Goal: Navigation & Orientation: Find specific page/section

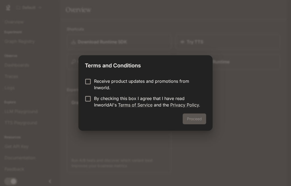
click at [203, 118] on div "Proceed" at bounding box center [146, 122] width 134 height 17
click at [210, 67] on h2 "Terms and Conditions" at bounding box center [146, 64] width 134 height 18
click at [179, 84] on p "Receive product updates and promotions from Inworld." at bounding box center [148, 84] width 108 height 13
click at [108, 97] on p "By checking this box I agree that I have read InworldAI's Terms of Service and …" at bounding box center [148, 101] width 108 height 13
click at [198, 118] on button "Proceed" at bounding box center [194, 119] width 23 height 11
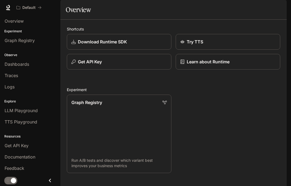
scroll to position [1, 0]
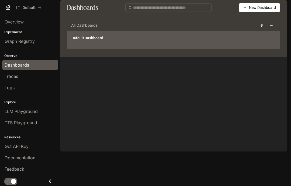
click at [263, 46] on div "Default Dashboard" at bounding box center [173, 40] width 213 height 18
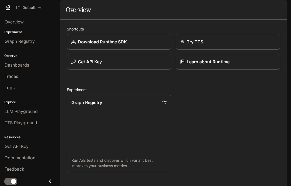
click at [11, 41] on span "Graph Registry" at bounding box center [20, 41] width 30 height 6
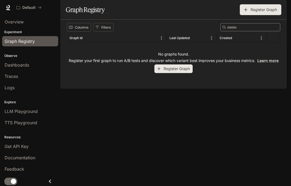
click at [10, 66] on span "Dashboards" at bounding box center [17, 65] width 25 height 6
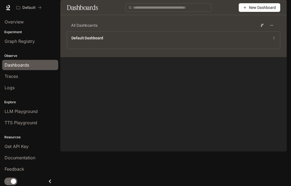
click at [8, 80] on link "Traces" at bounding box center [30, 76] width 56 height 10
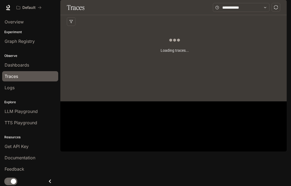
click at [5, 90] on span "Logs" at bounding box center [10, 87] width 10 height 6
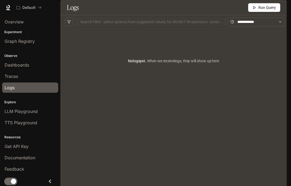
click at [5, 107] on link "LLM Playground" at bounding box center [30, 111] width 56 height 10
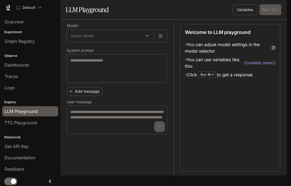
click at [5, 127] on link "TTS Playground" at bounding box center [30, 123] width 56 height 10
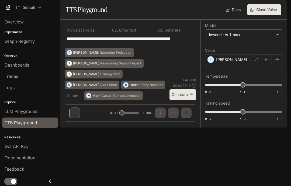
scroll to position [0, 0]
click at [36, 9] on div "Default" at bounding box center [26, 7] width 21 height 5
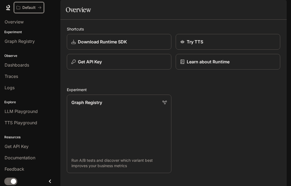
click at [38, 6] on icon "All workspaces" at bounding box center [40, 8] width 4 height 4
click at [9, 7] on icon at bounding box center [8, 7] width 4 height 4
click at [9, 20] on span "Overview" at bounding box center [14, 22] width 19 height 6
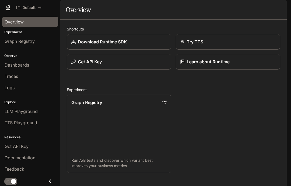
click at [10, 23] on span "Overview" at bounding box center [14, 22] width 19 height 6
